Goal: Transaction & Acquisition: Obtain resource

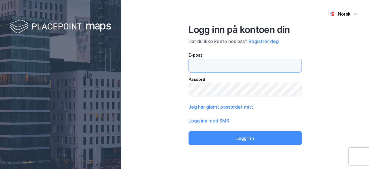
click at [249, 64] on input "email" at bounding box center [245, 65] width 113 height 13
type input "[EMAIL_ADDRESS][DOMAIN_NAME]"
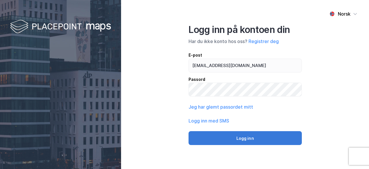
click at [250, 135] on button "Logg inn" at bounding box center [245, 138] width 113 height 14
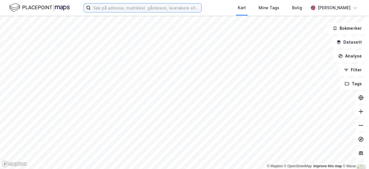
click at [158, 9] on input at bounding box center [146, 7] width 110 height 9
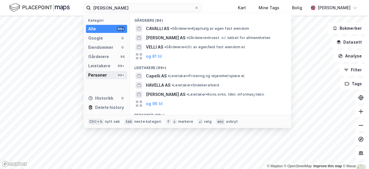
click at [101, 76] on div "Personer" at bounding box center [97, 74] width 19 height 7
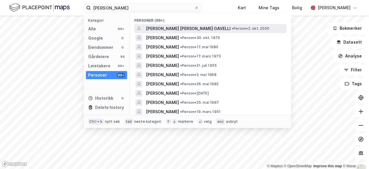
click at [199, 27] on span "[PERSON_NAME] [PERSON_NAME] GAVELLI" at bounding box center [188, 28] width 85 height 7
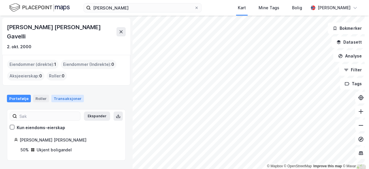
click at [71, 95] on div "Transaksjoner" at bounding box center [67, 98] width 33 height 7
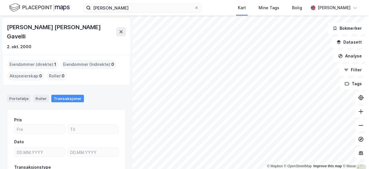
scroll to position [55, 0]
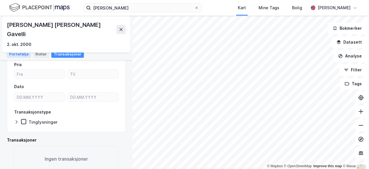
click at [24, 55] on div "Portefølje" at bounding box center [19, 53] width 24 height 7
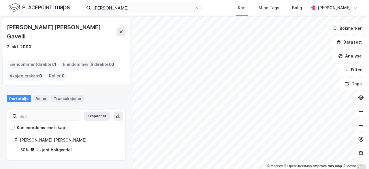
click at [65, 146] on div "Ukjent boligandel" at bounding box center [54, 149] width 35 height 7
click at [59, 136] on div "[PERSON_NAME] [PERSON_NAME]" at bounding box center [69, 139] width 99 height 7
click at [52, 146] on div "Ukjent boligandel" at bounding box center [54, 149] width 35 height 7
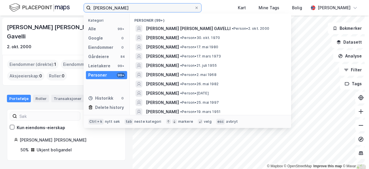
drag, startPoint x: 126, startPoint y: 5, endPoint x: 91, endPoint y: 7, distance: 35.2
click at [91, 7] on input "[PERSON_NAME]" at bounding box center [142, 7] width 103 height 9
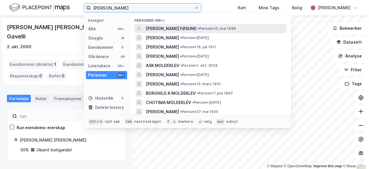
type input "[PERSON_NAME]"
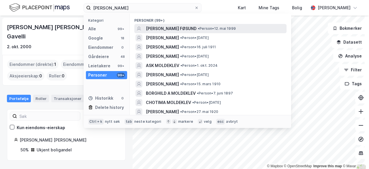
click at [167, 26] on span "[PERSON_NAME] FØSUND" at bounding box center [171, 28] width 51 height 7
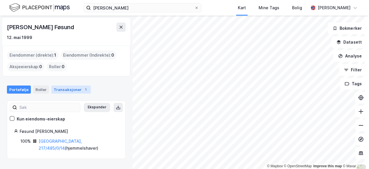
click at [63, 86] on div "Transaksjoner 1" at bounding box center [70, 89] width 39 height 8
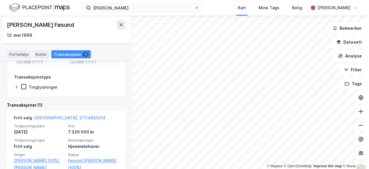
scroll to position [100, 0]
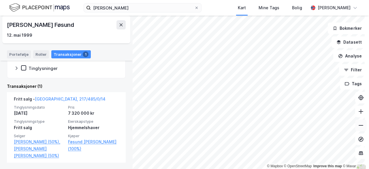
click at [358, 127] on icon at bounding box center [361, 125] width 6 height 6
click at [358, 109] on icon at bounding box center [361, 111] width 6 height 6
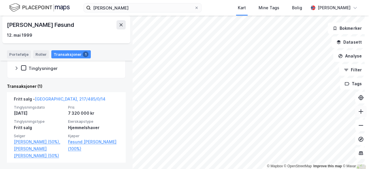
click at [358, 109] on icon at bounding box center [361, 111] width 6 height 6
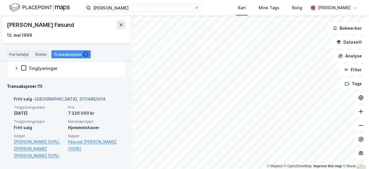
click at [67, 98] on link "[GEOGRAPHIC_DATA], 217/485/0/14" at bounding box center [70, 98] width 71 height 5
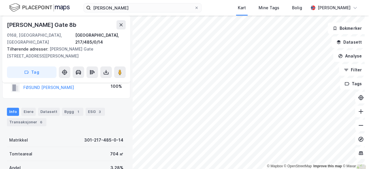
scroll to position [67, 0]
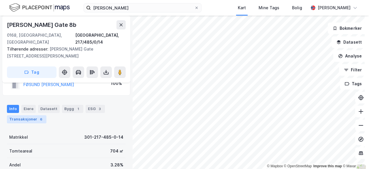
click at [29, 115] on div "Transaksjoner 6" at bounding box center [26, 119] width 39 height 8
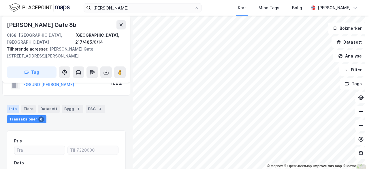
click at [15, 105] on div "Info" at bounding box center [13, 109] width 12 height 8
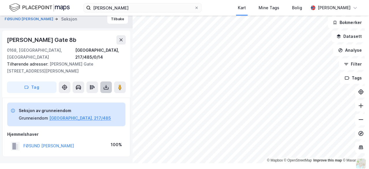
click at [106, 86] on icon at bounding box center [106, 86] width 2 height 1
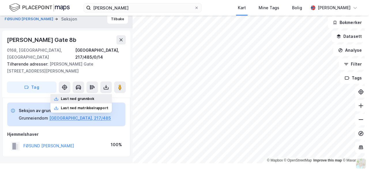
click at [91, 96] on div "Last ned grunnbok" at bounding box center [77, 98] width 33 height 5
